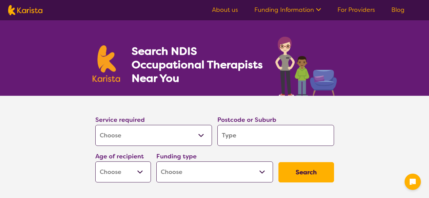
select select "[MEDICAL_DATA]"
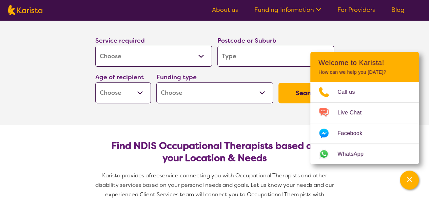
scroll to position [68, 0]
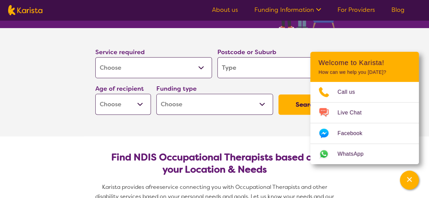
click at [398, 41] on section "Service required Allied Health Assistant Assessment (ADHD or Autism) Behaviour …" at bounding box center [214, 82] width 429 height 109
click at [252, 69] on input "search" at bounding box center [275, 67] width 117 height 21
type input "2"
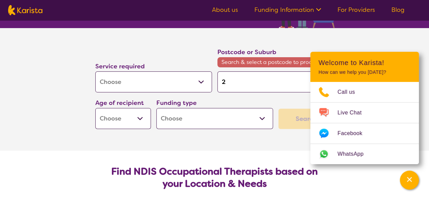
type input "22"
type input "221"
type input "2214"
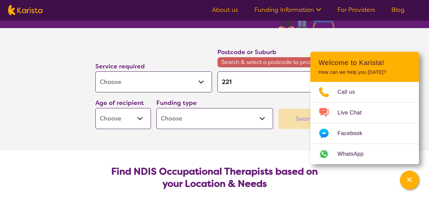
type input "2214"
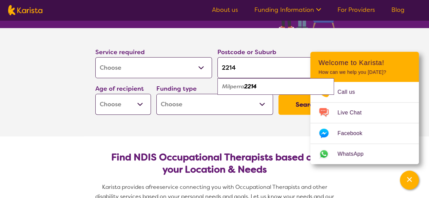
type input "221"
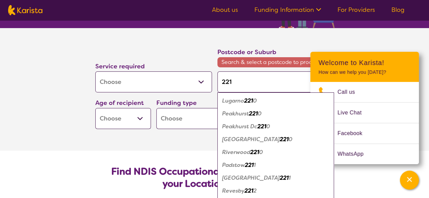
type input "22"
type input "2"
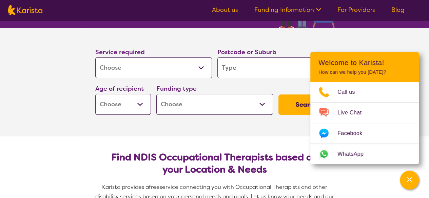
type input "r"
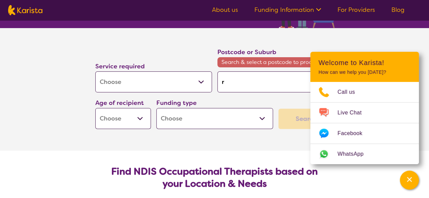
type input "ry"
type input "ryd"
type input "ryde"
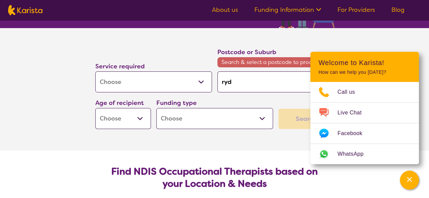
type input "ryde"
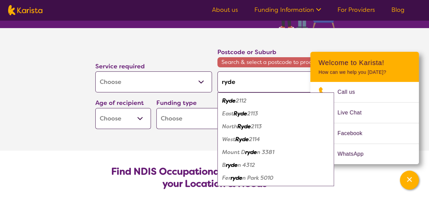
type input "ryd"
type input "ry"
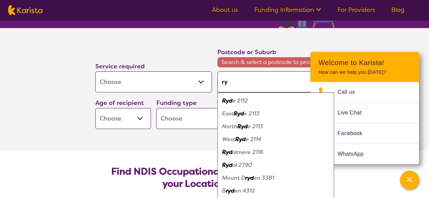
type input "r"
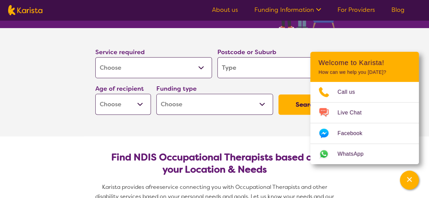
type input "2"
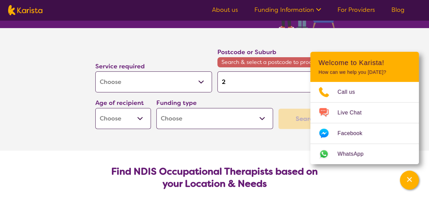
type input "21"
type input "211"
type input "2112"
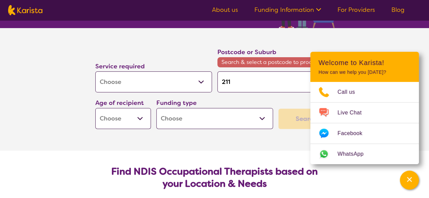
type input "2112"
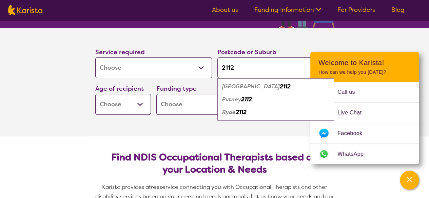
type input "2112"
click at [138, 101] on select "Early Childhood - 0 to 9 Child - 10 to 11 Adolescent - 12 to 17 Adult - 18 to 6…" at bounding box center [123, 104] width 56 height 21
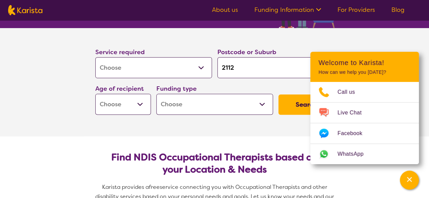
select select "AD"
click at [95, 94] on select "Early Childhood - 0 to 9 Child - 10 to 11 Adolescent - 12 to 17 Adult - 18 to 6…" at bounding box center [123, 104] width 56 height 21
select select "AD"
click at [263, 101] on select "Home Care Package (HCP) National Disability Insurance Scheme (NDIS) I don't know" at bounding box center [214, 104] width 117 height 21
click at [409, 36] on section "Service required Allied Health Assistant Assessment (ADHD or Autism) Behaviour …" at bounding box center [214, 82] width 429 height 109
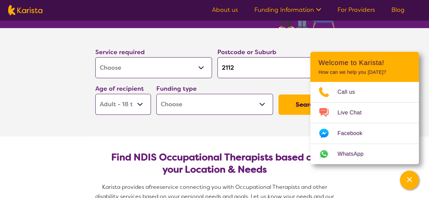
click at [262, 101] on select "Home Care Package (HCP) National Disability Insurance Scheme (NDIS) I don't know" at bounding box center [214, 104] width 117 height 21
select select "NDIS"
click at [156, 94] on select "Home Care Package (HCP) National Disability Insurance Scheme (NDIS) I don't know" at bounding box center [214, 104] width 117 height 21
select select "NDIS"
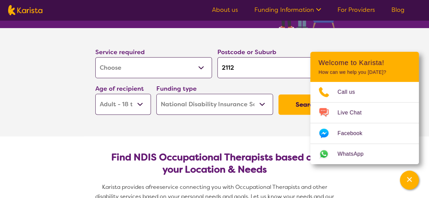
click at [361, 43] on section "Service required Allied Health Assistant Assessment (ADHD or Autism) Behaviour …" at bounding box center [214, 82] width 429 height 109
click at [296, 104] on button "Search" at bounding box center [306, 105] width 56 height 20
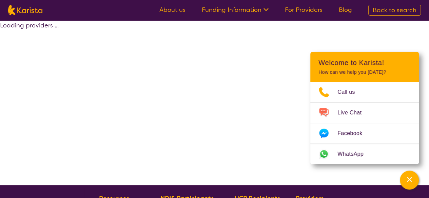
select select "by_score"
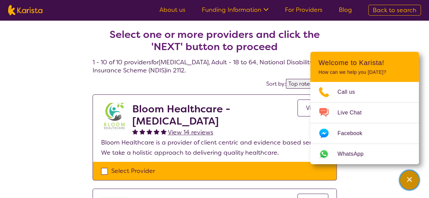
click at [408, 180] on icon "Channel Menu" at bounding box center [409, 179] width 7 height 7
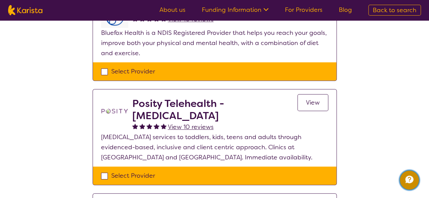
scroll to position [200, 0]
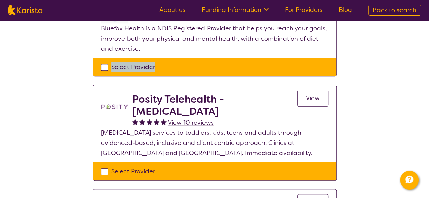
drag, startPoint x: 426, startPoint y: 51, endPoint x: 422, endPoint y: 75, distance: 24.2
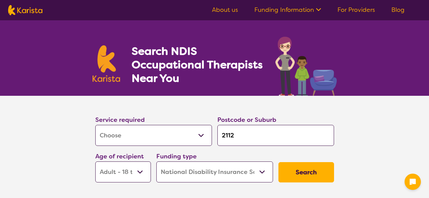
select select "[MEDICAL_DATA]"
select select "AD"
select select "NDIS"
select select "[MEDICAL_DATA]"
select select "AD"
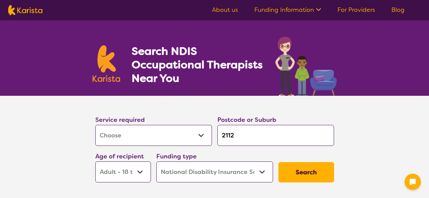
select select "NDIS"
